Goal: Check status: Check status

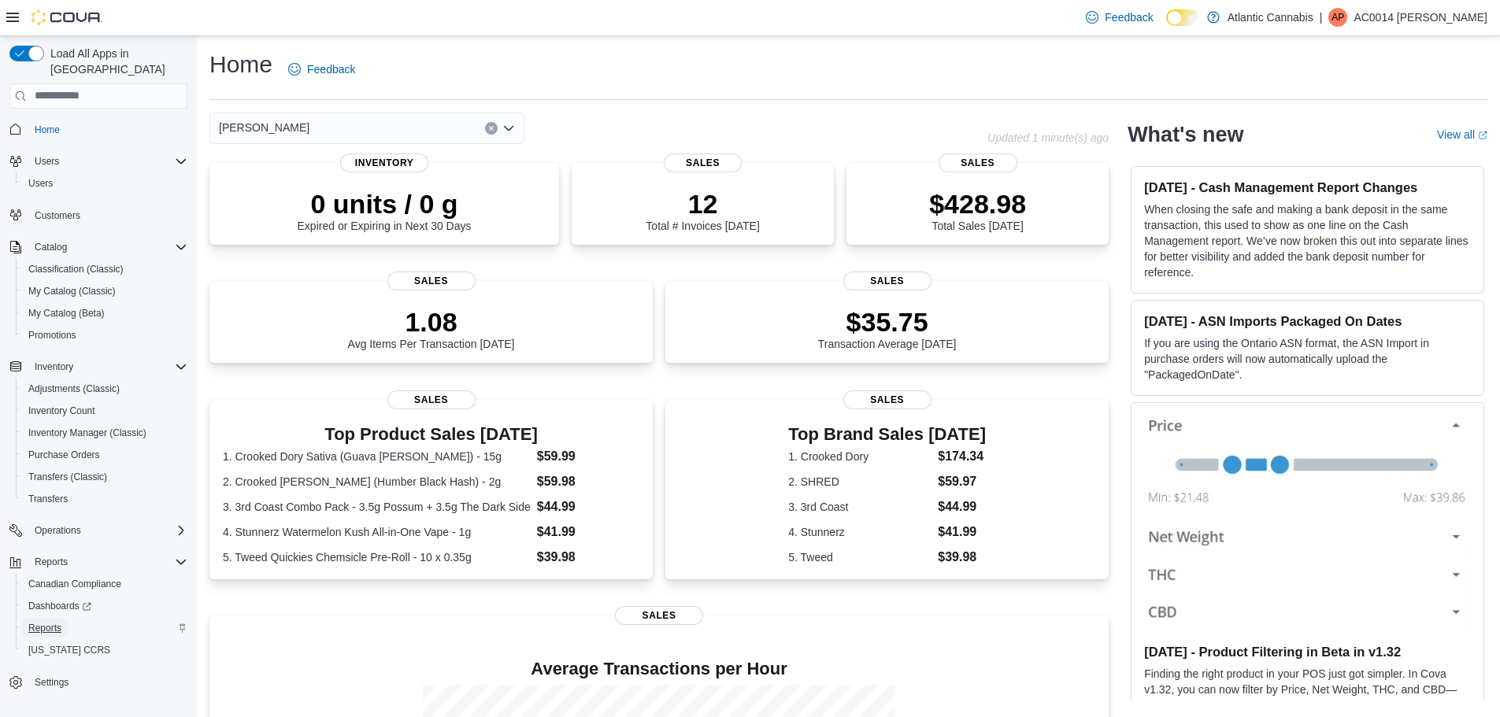
click at [53, 622] on span "Reports" at bounding box center [44, 628] width 33 height 13
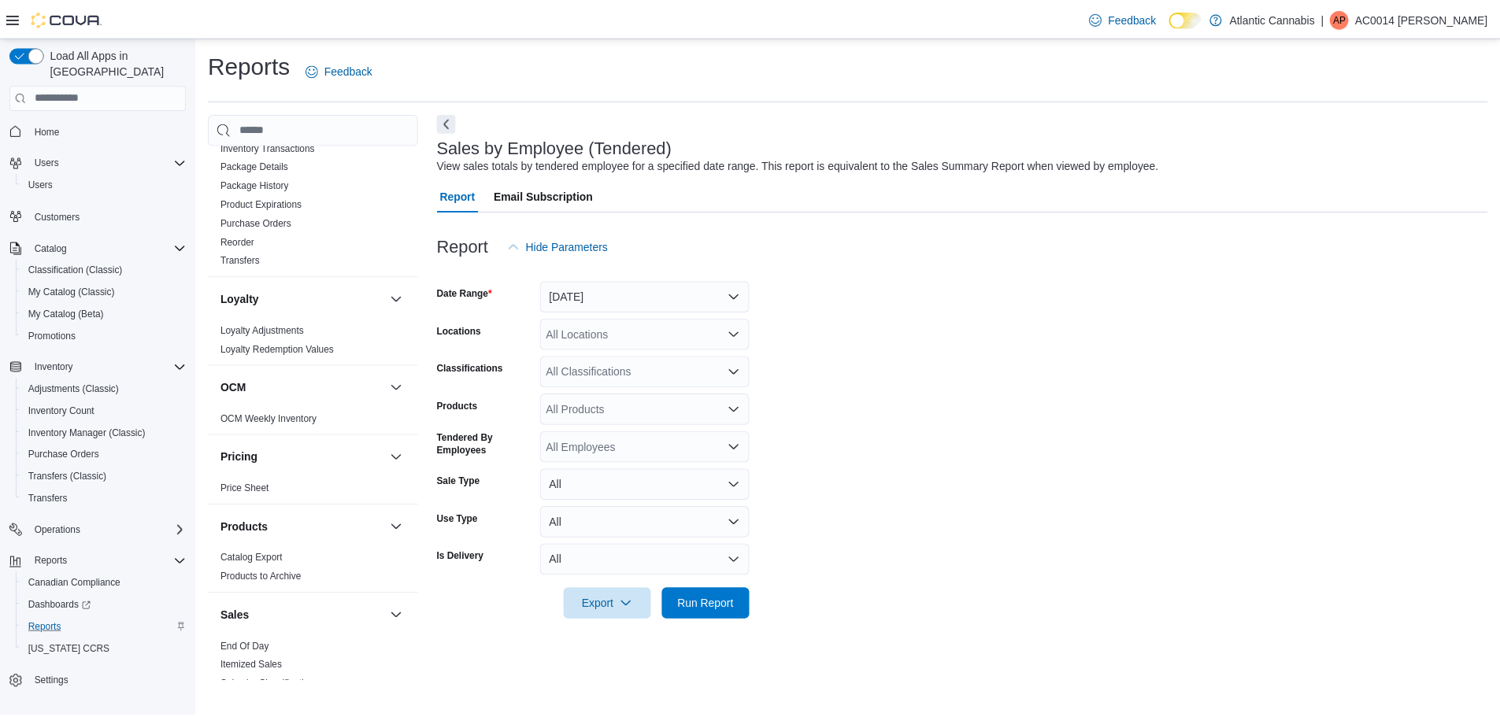
scroll to position [715, 0]
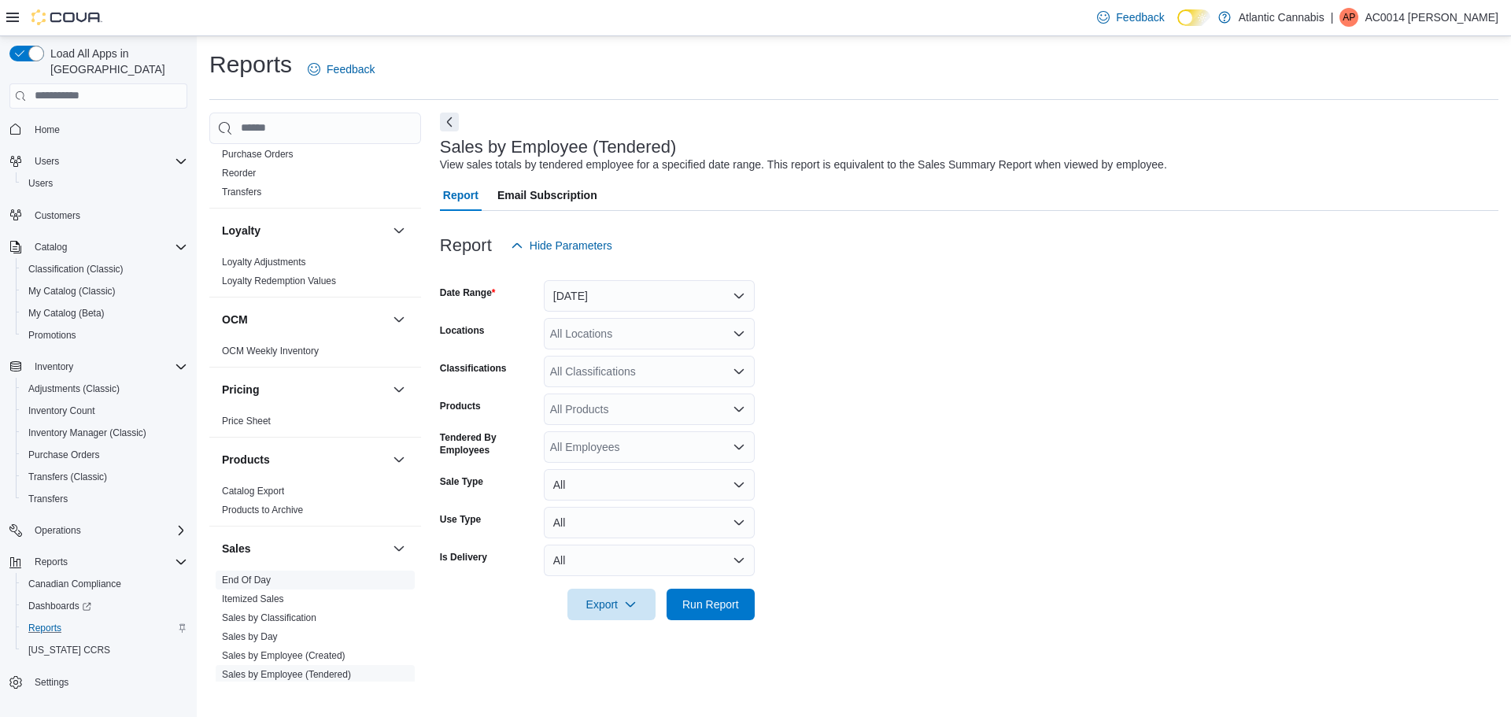
click at [259, 576] on link "End Of Day" at bounding box center [246, 580] width 49 height 11
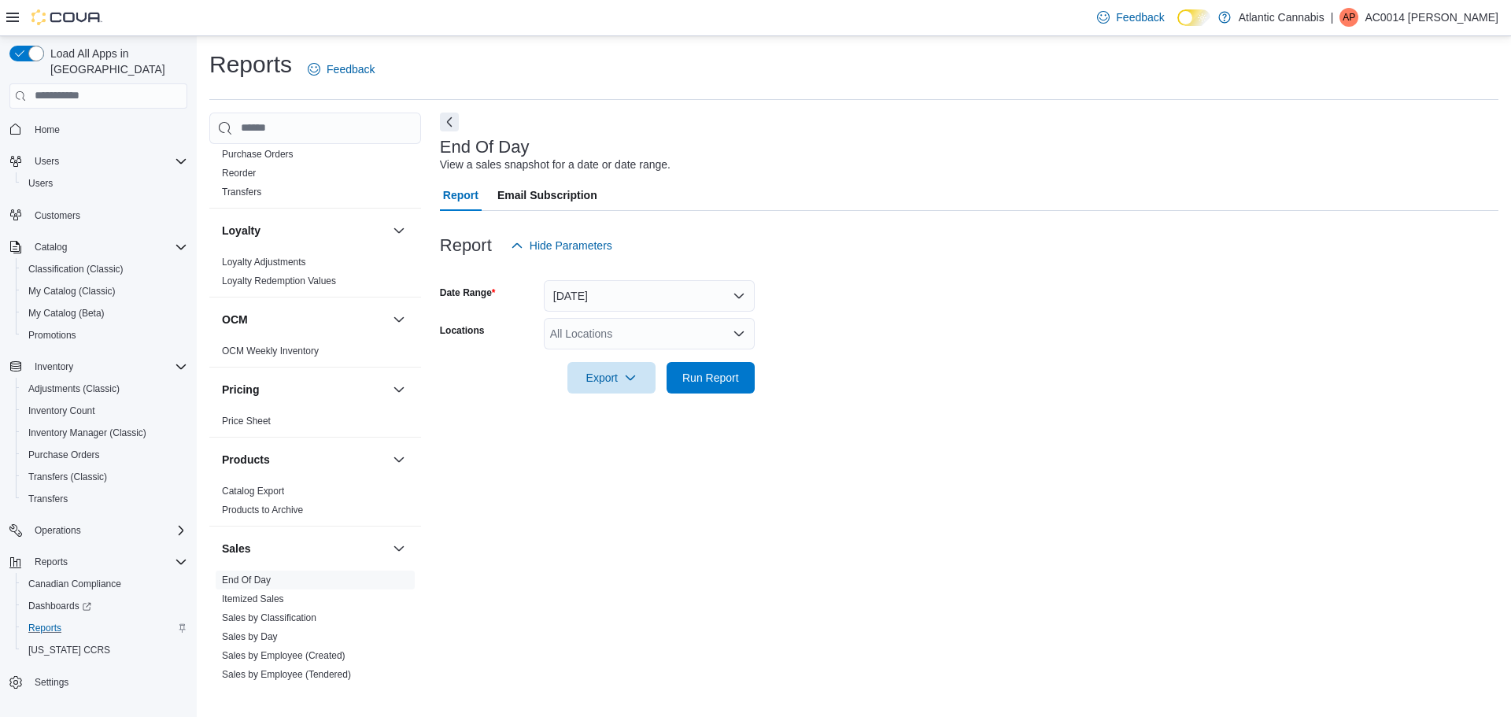
click at [650, 339] on div "All Locations" at bounding box center [649, 333] width 211 height 31
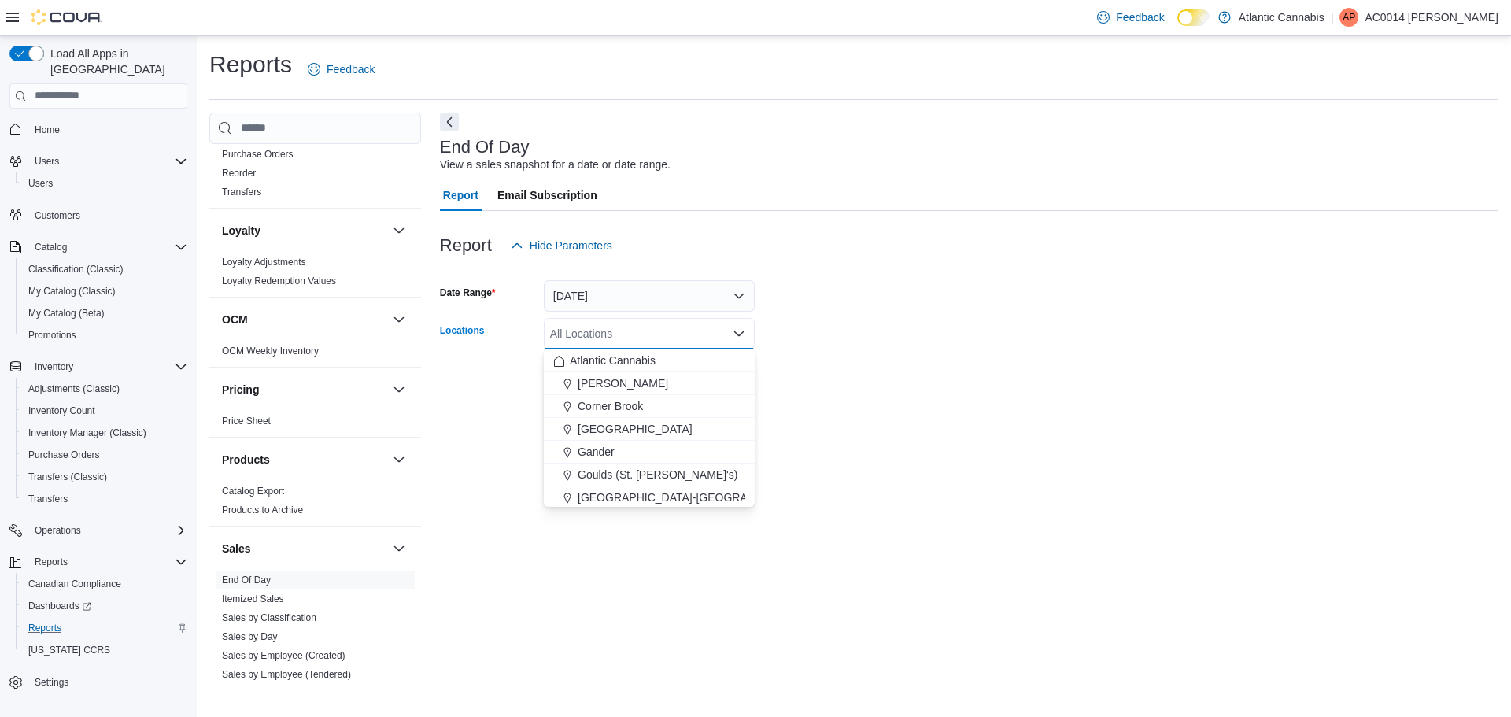
drag, startPoint x: 682, startPoint y: 387, endPoint x: 899, endPoint y: 355, distance: 219.7
click at [693, 383] on div "[PERSON_NAME]" at bounding box center [649, 384] width 192 height 16
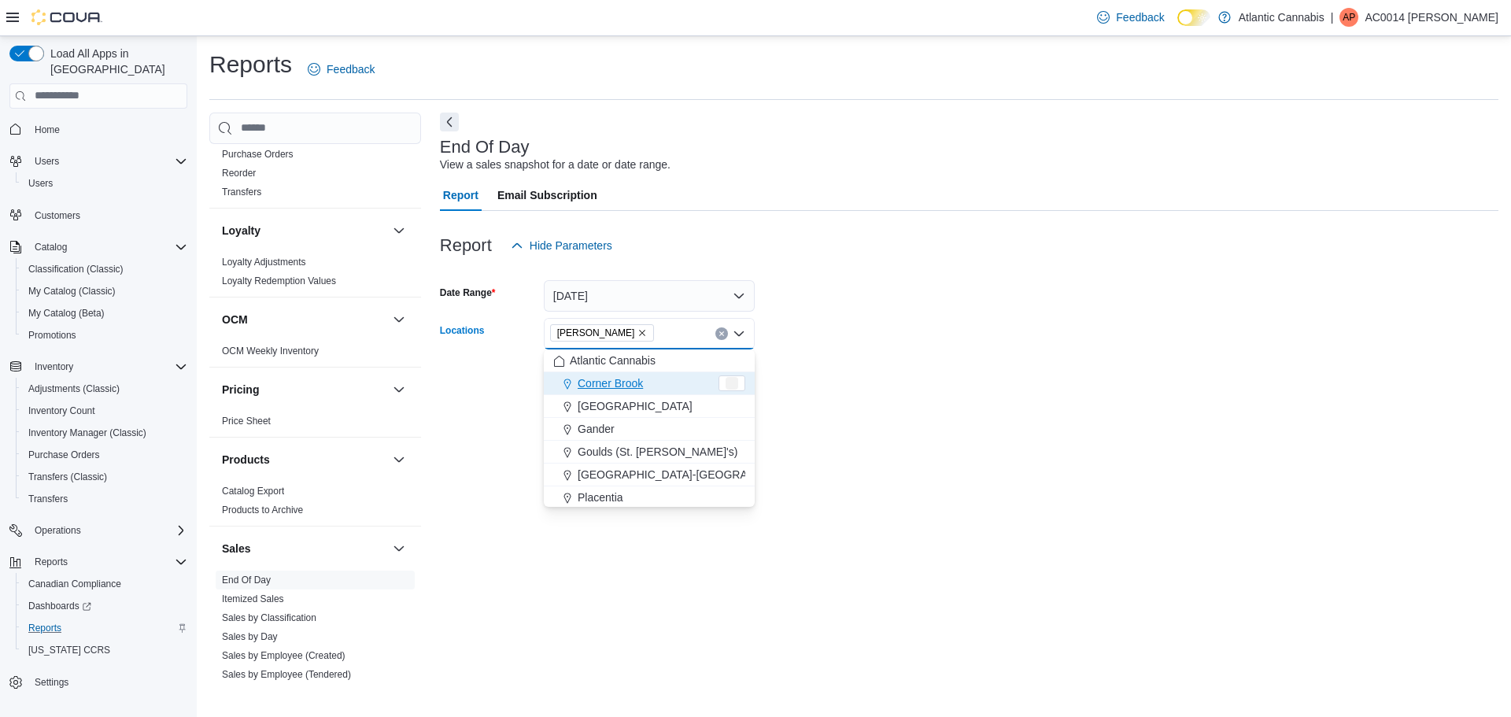
drag, startPoint x: 931, startPoint y: 354, endPoint x: 728, endPoint y: 388, distance: 205.1
click at [930, 354] on div at bounding box center [969, 356] width 1059 height 13
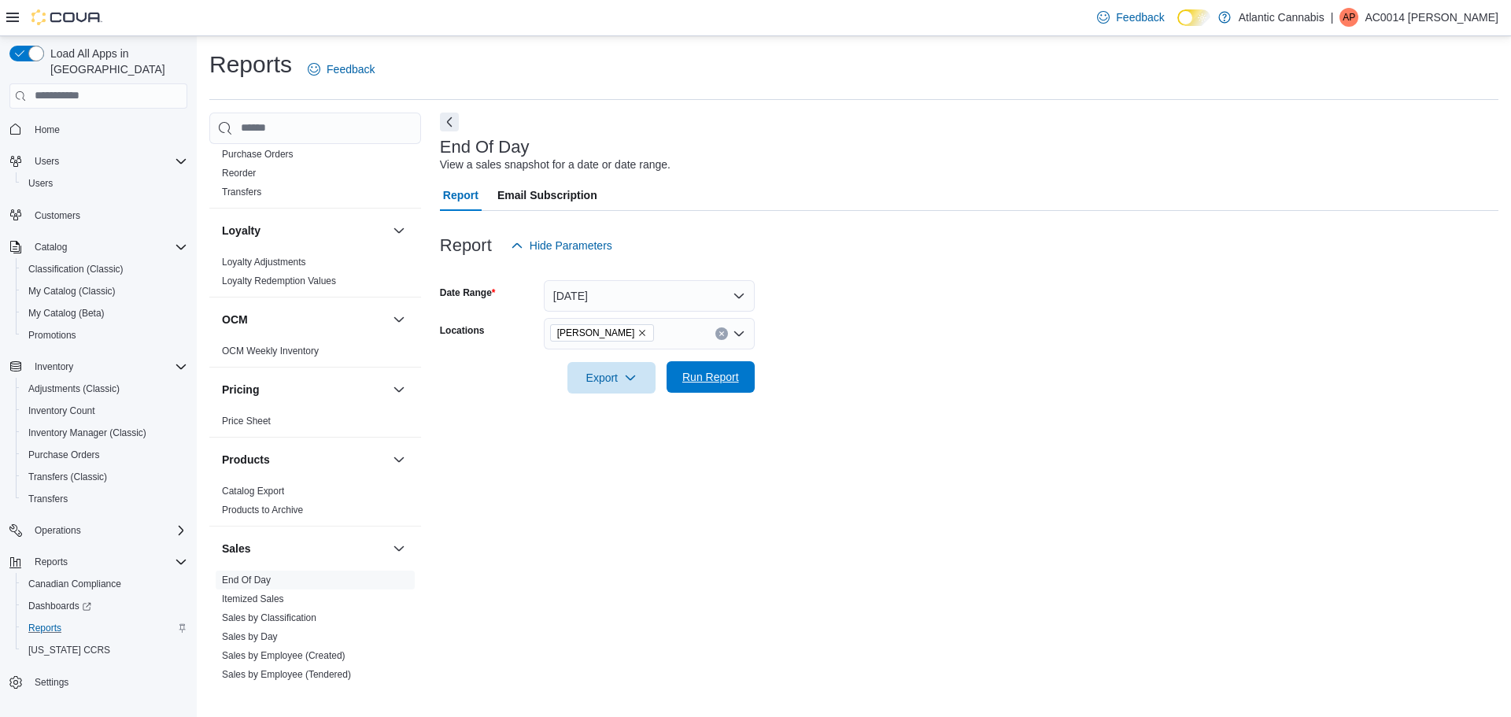
click at [722, 388] on span "Run Report" at bounding box center [710, 376] width 69 height 31
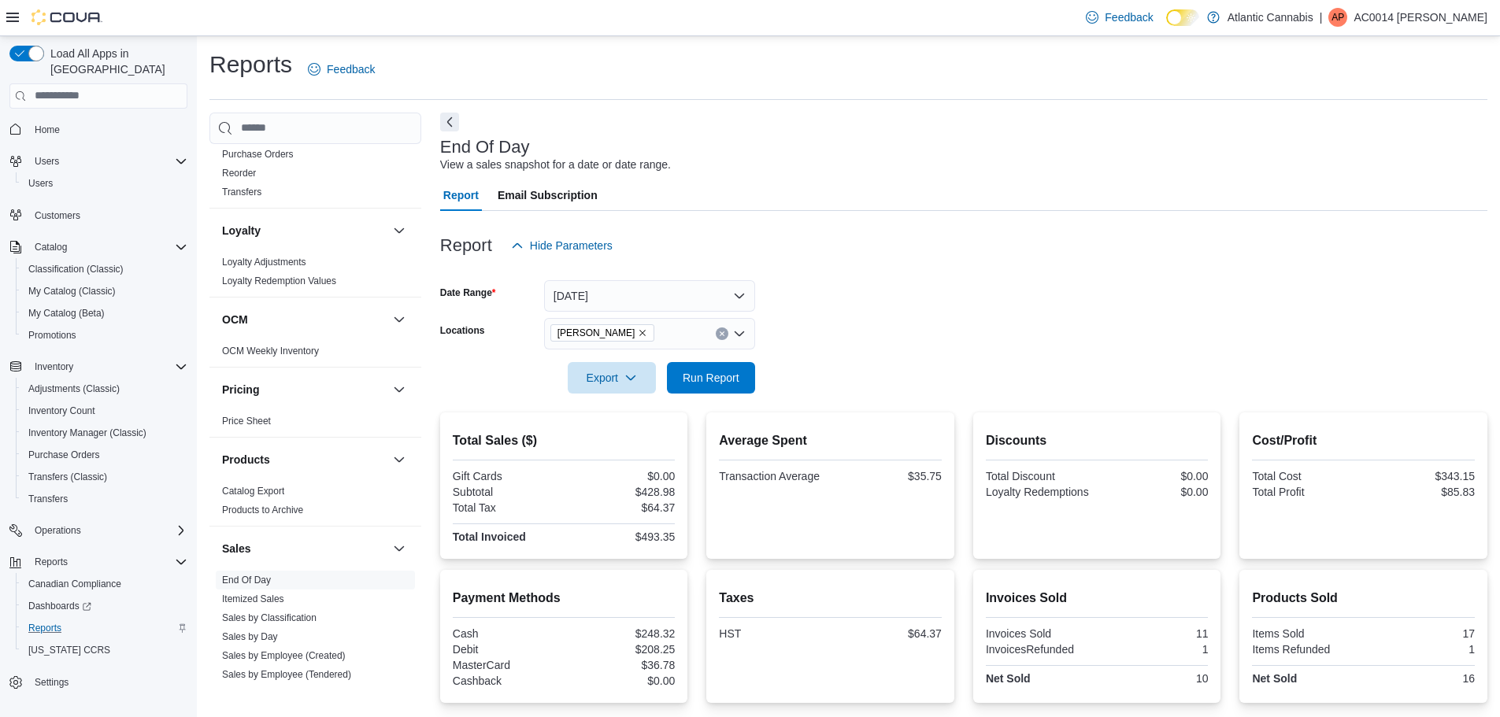
scroll to position [136, 0]
